Goal: Transaction & Acquisition: Purchase product/service

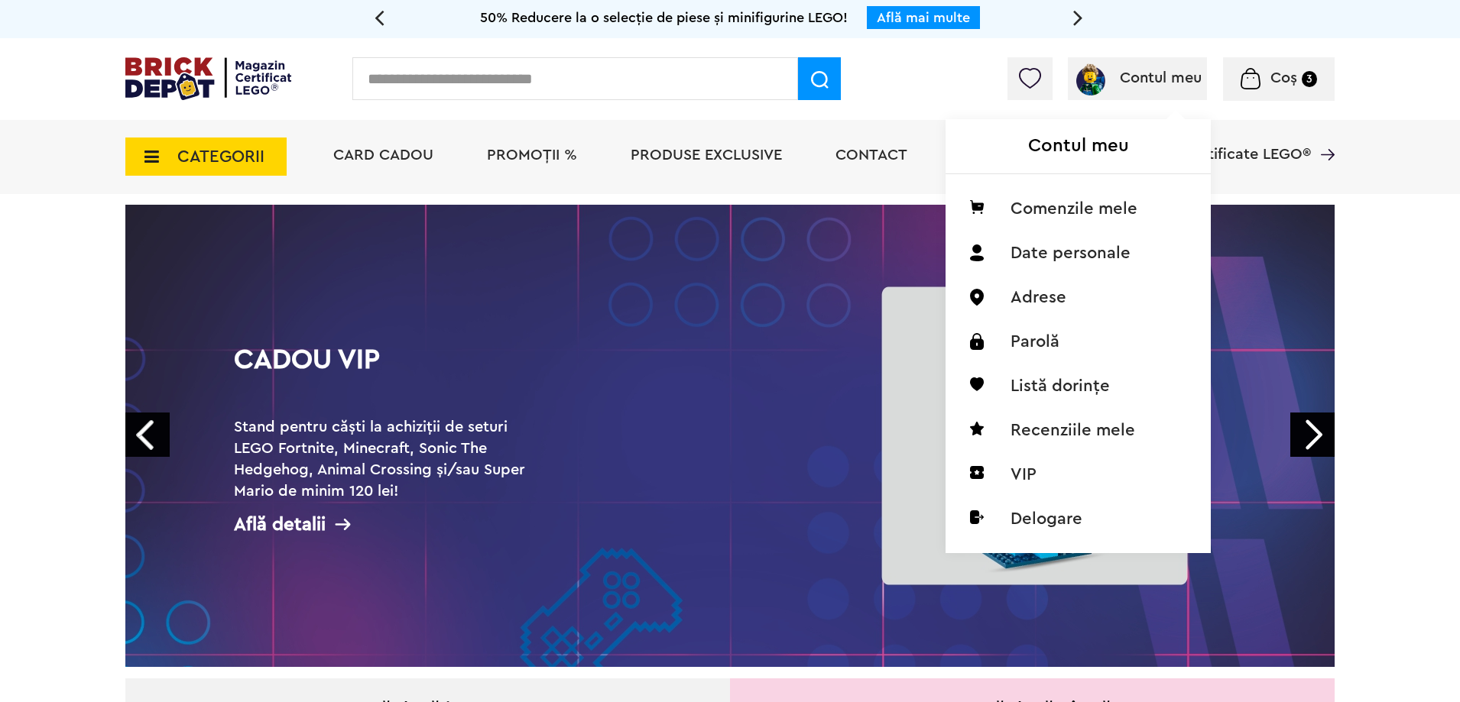
click at [1132, 72] on span "Contul meu" at bounding box center [1161, 77] width 82 height 15
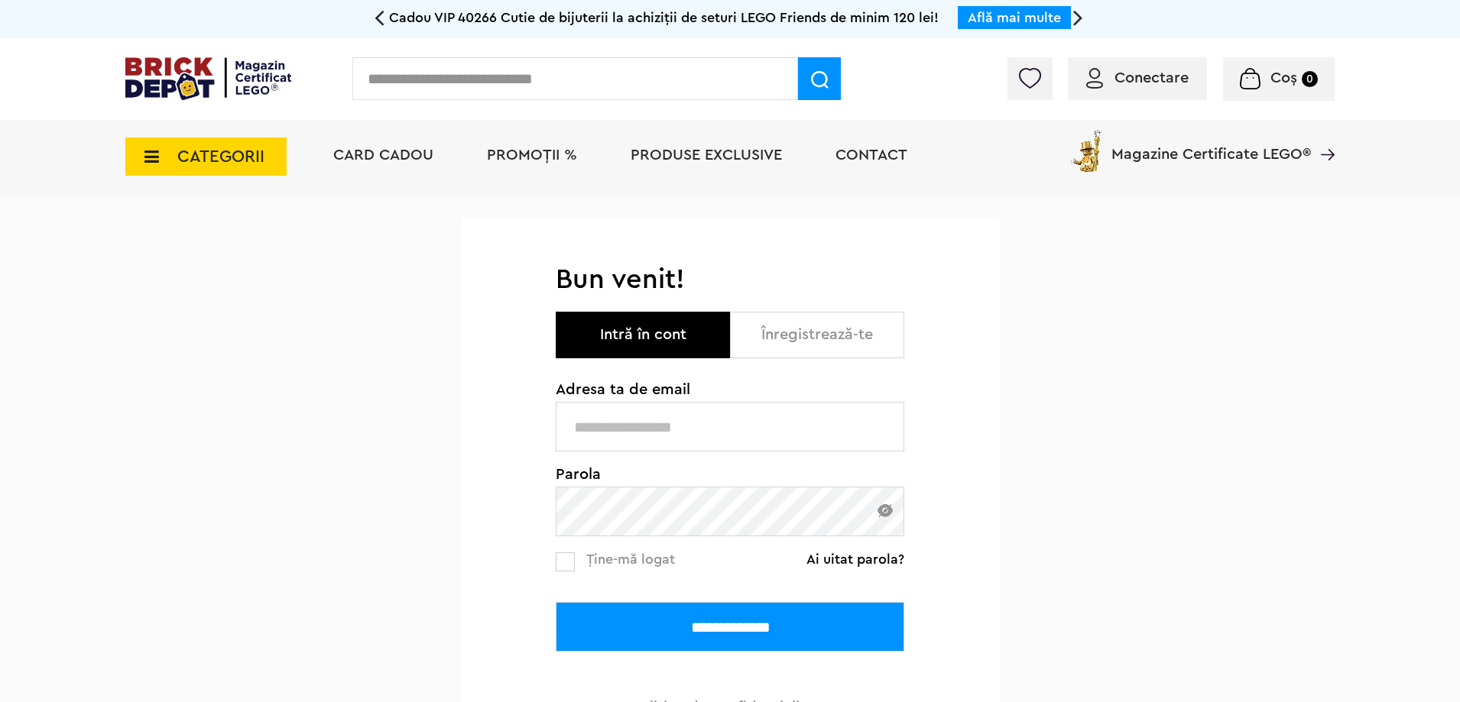
type input "**********"
click at [745, 623] on input "**********" at bounding box center [730, 627] width 349 height 50
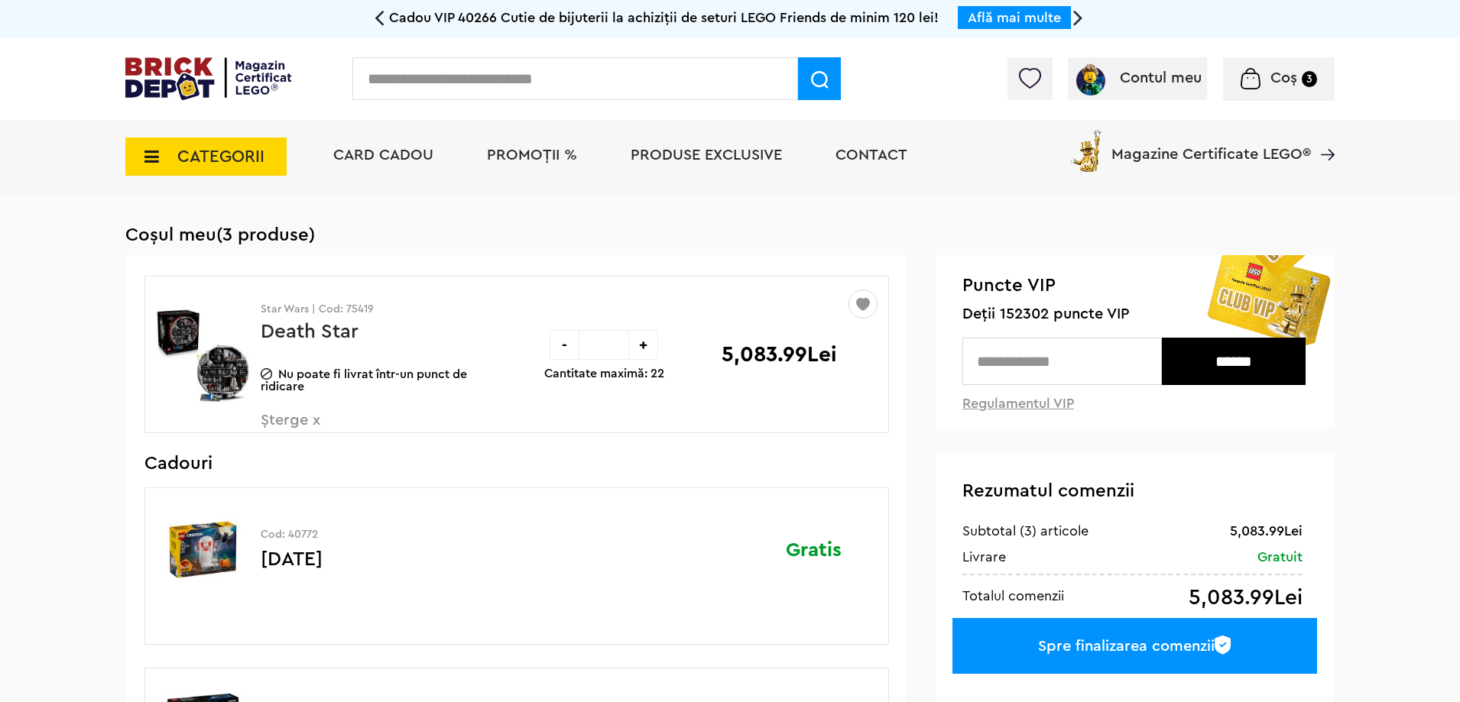
click at [189, 89] on img at bounding box center [208, 78] width 166 height 43
